Goal: Find specific page/section: Find specific page/section

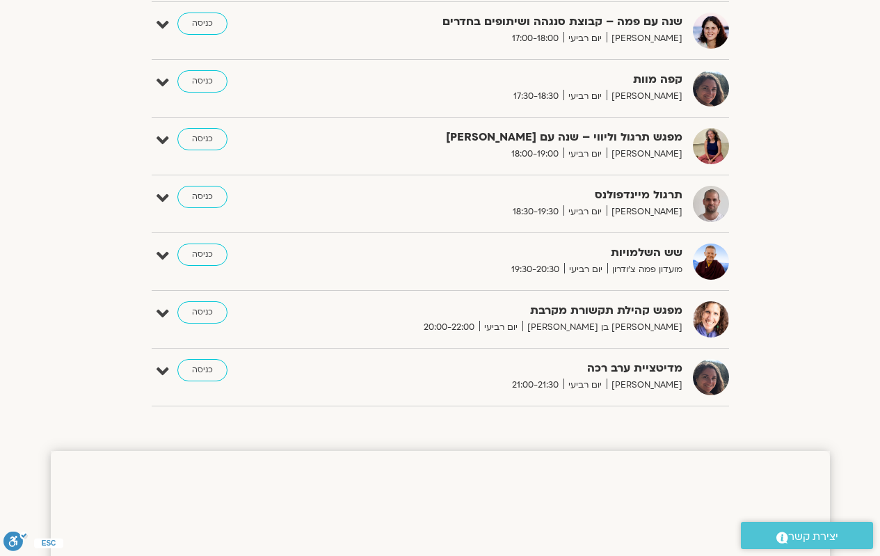
scroll to position [974, 0]
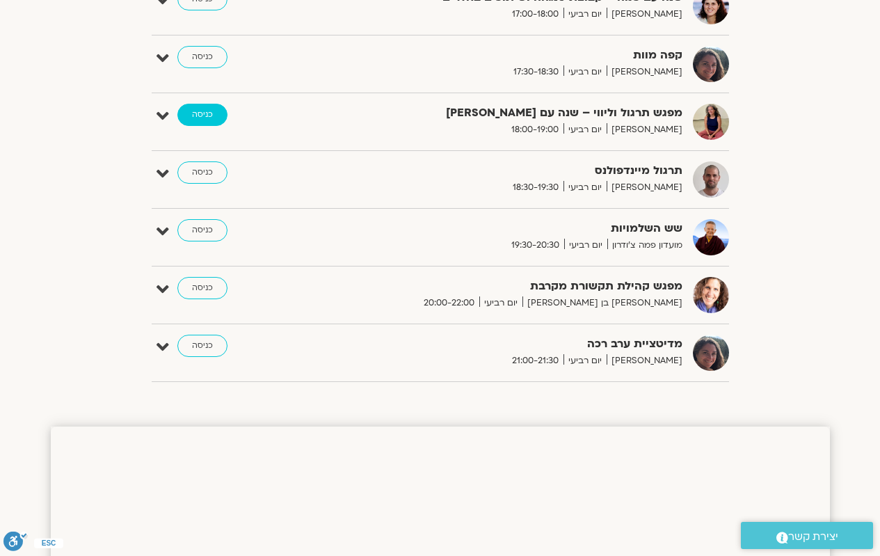
click at [216, 123] on link "כניסה" at bounding box center [202, 115] width 50 height 22
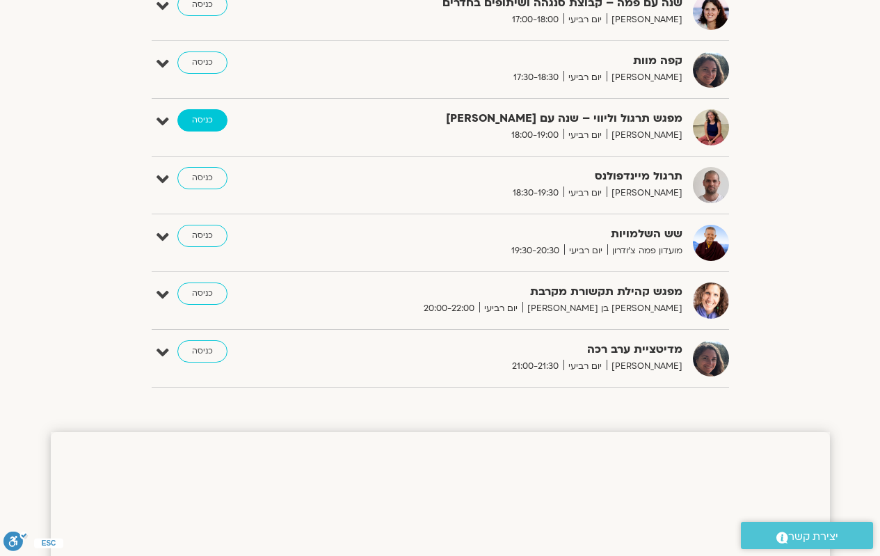
click at [213, 122] on link "כניסה" at bounding box center [202, 120] width 50 height 22
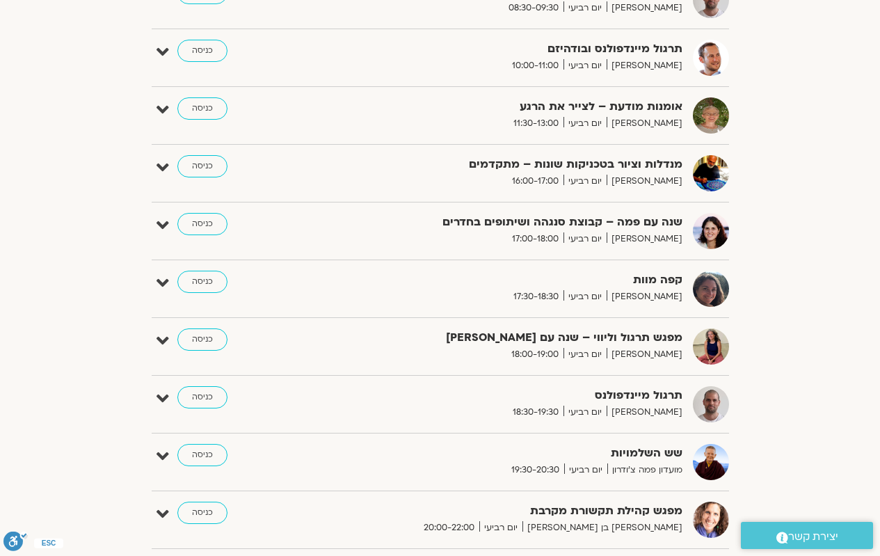
scroll to position [835, 0]
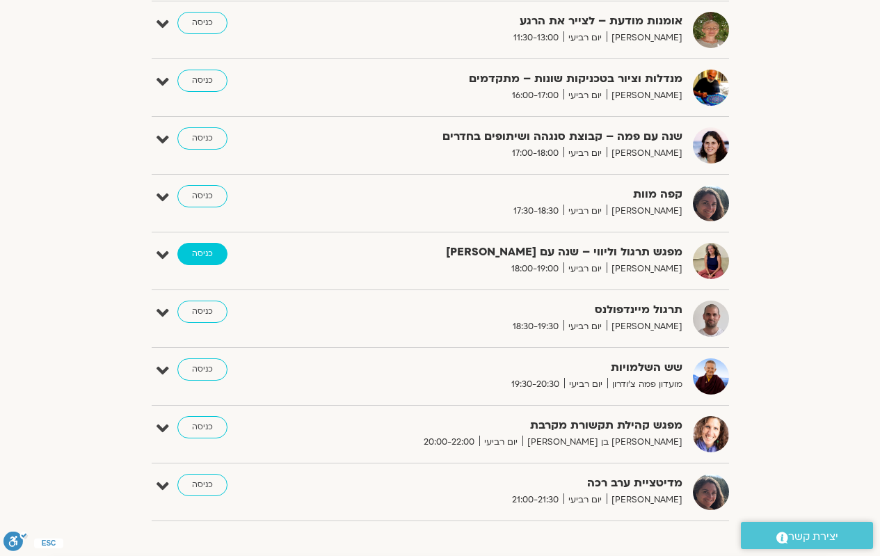
click at [193, 260] on link "כניסה" at bounding box center [202, 254] width 50 height 22
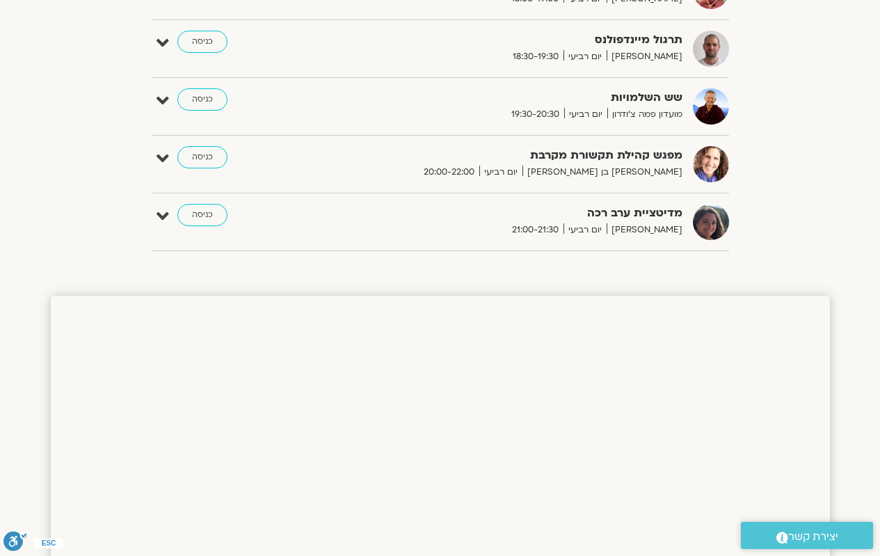
scroll to position [1038, 0]
